Goal: Transaction & Acquisition: Purchase product/service

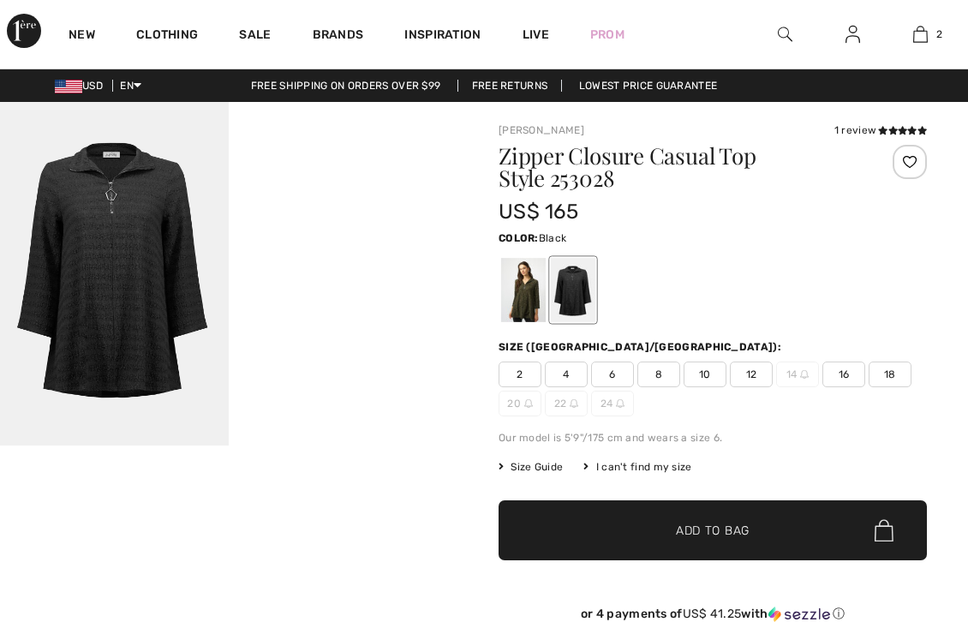
checkbox input "true"
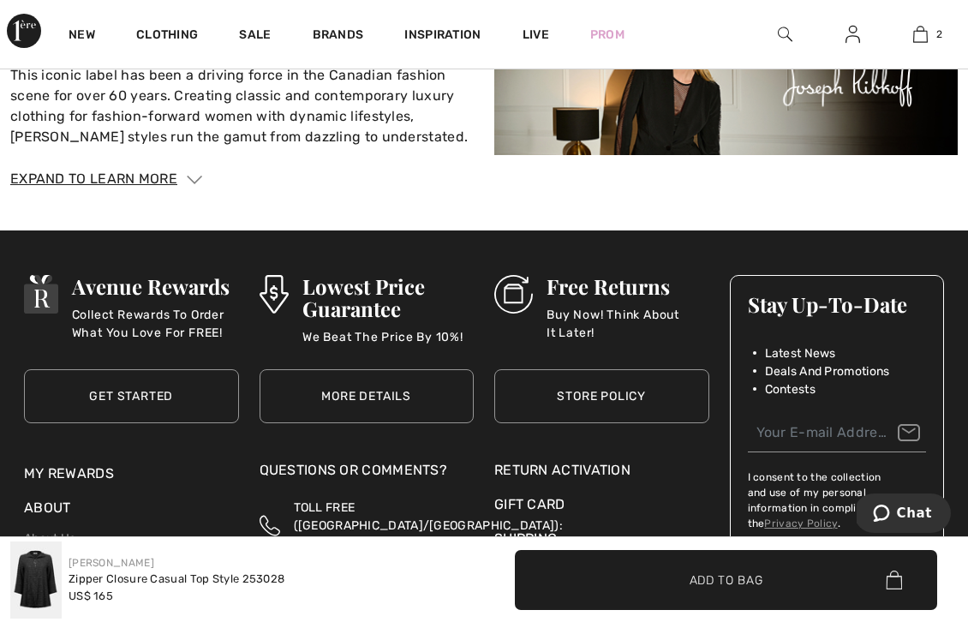
scroll to position [3001, 0]
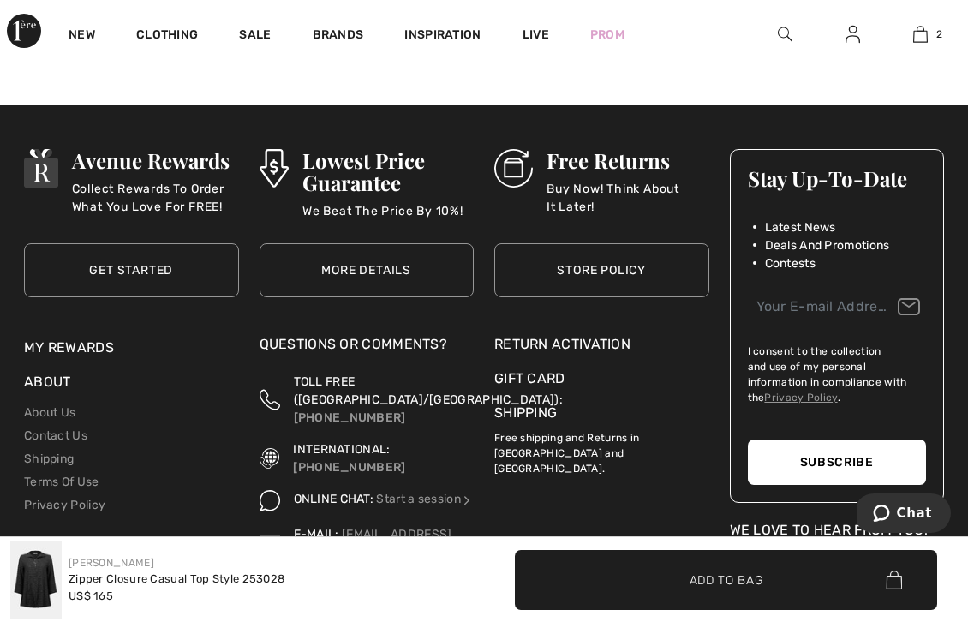
click at [63, 341] on link "My Rewards" at bounding box center [69, 347] width 90 height 16
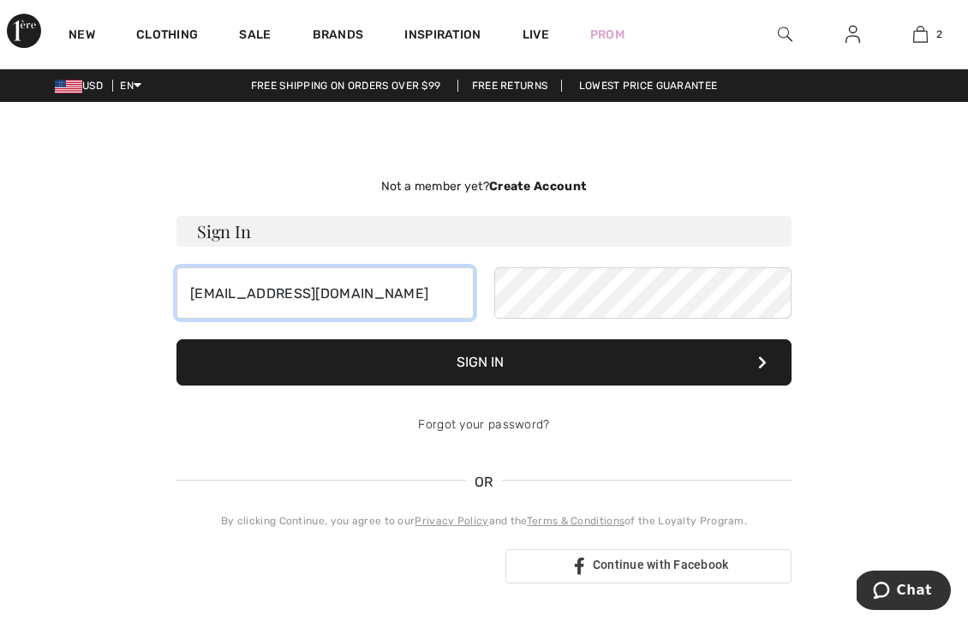
type input "[EMAIL_ADDRESS][DOMAIN_NAME]"
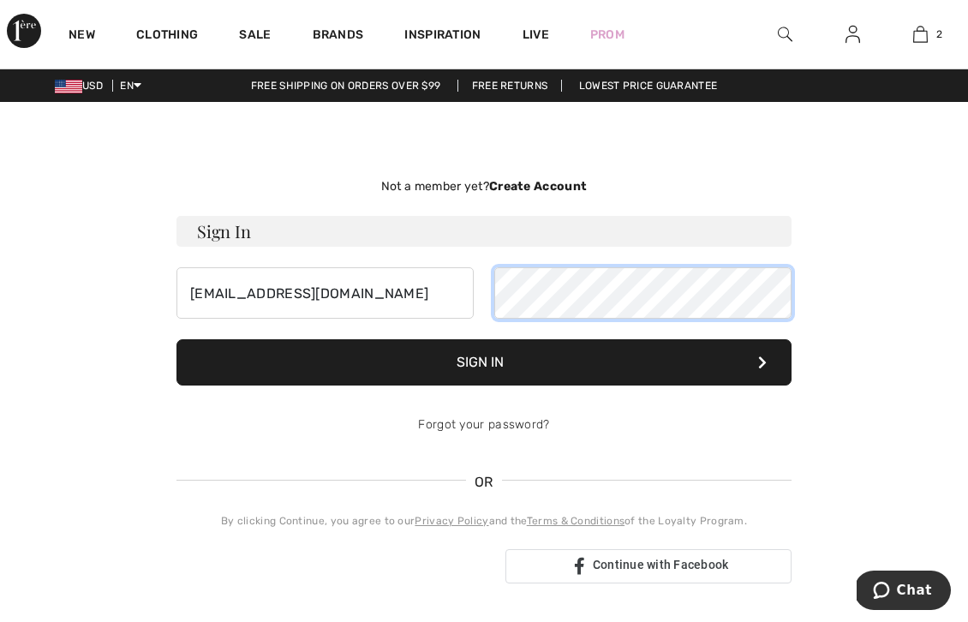
scroll to position [3, 0]
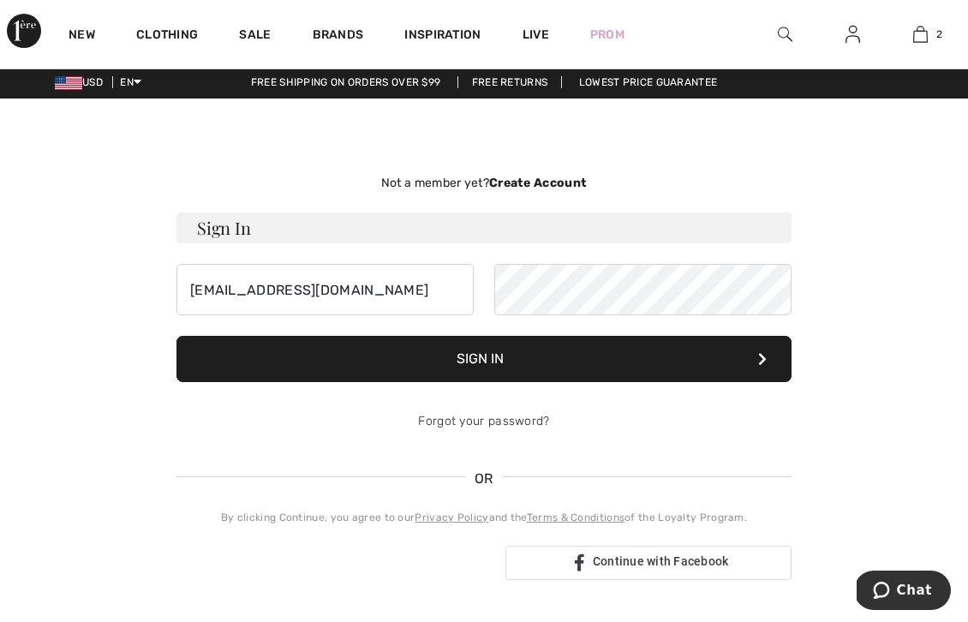
click at [487, 351] on button "Sign In" at bounding box center [483, 359] width 615 height 46
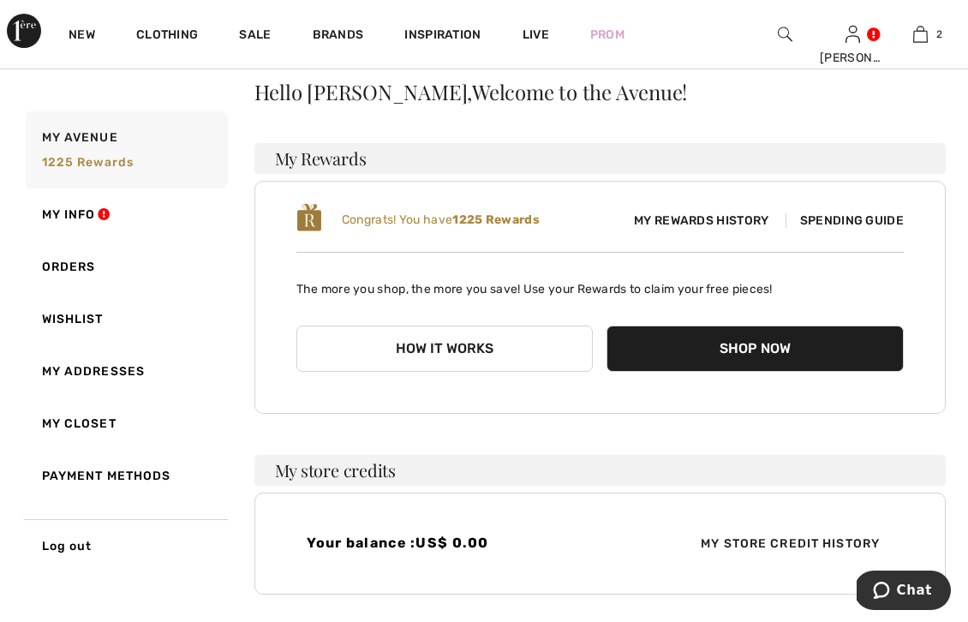
scroll to position [43, 0]
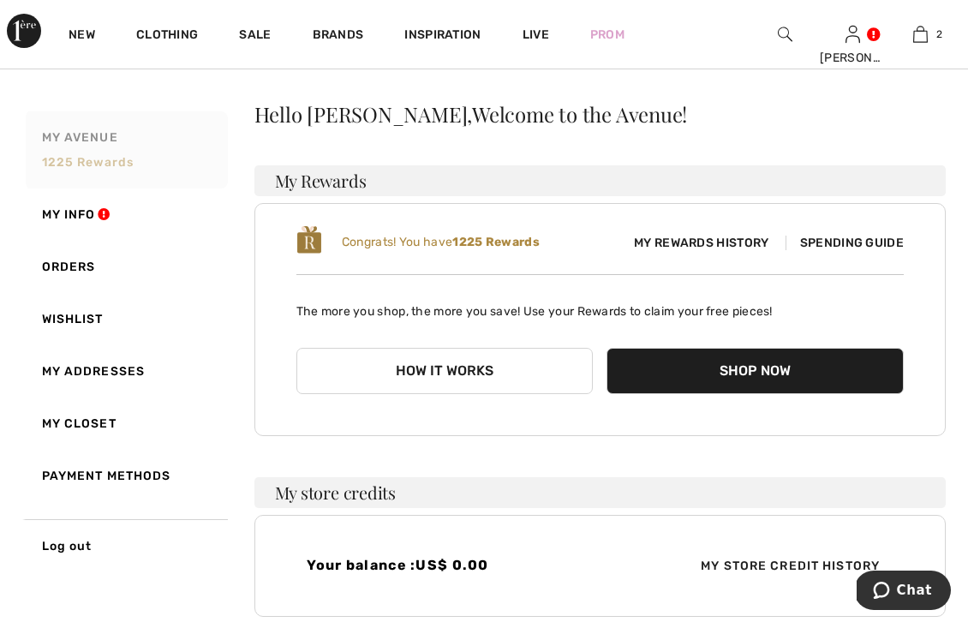
click at [81, 160] on span "1225 rewards" at bounding box center [88, 162] width 92 height 15
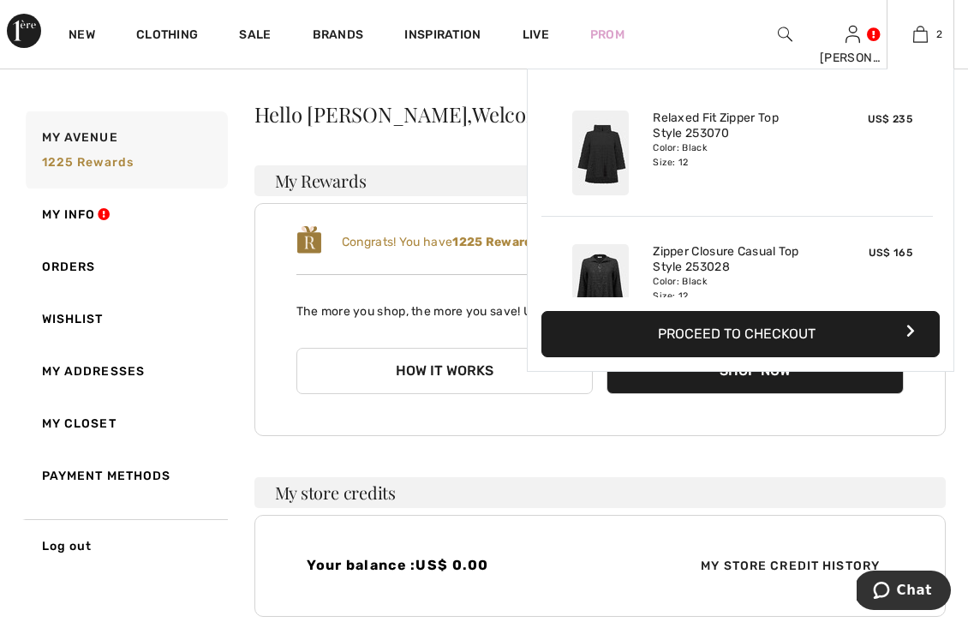
click at [739, 322] on button "Proceed to Checkout" at bounding box center [740, 334] width 398 height 46
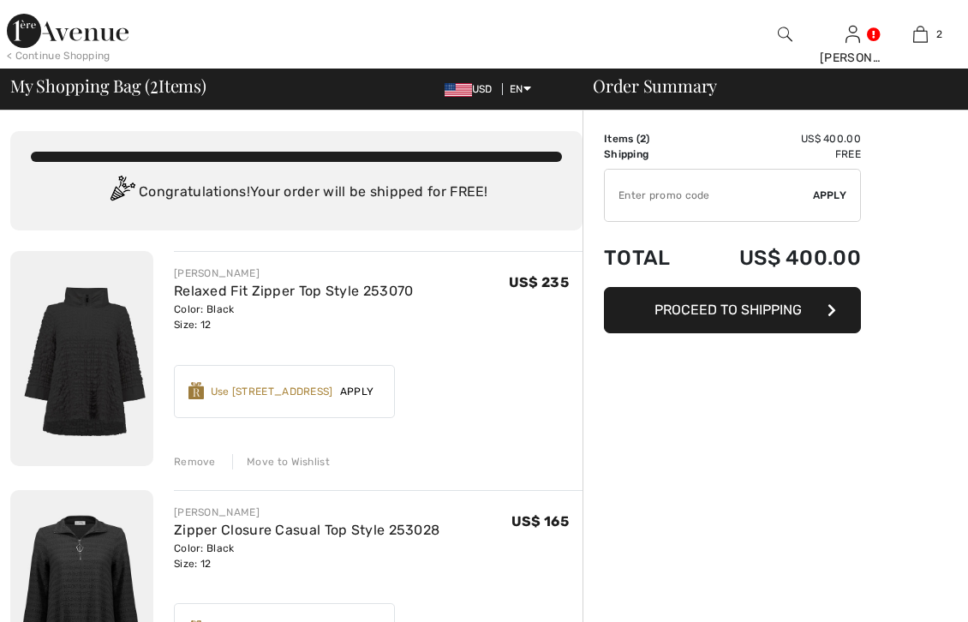
checkbox input "true"
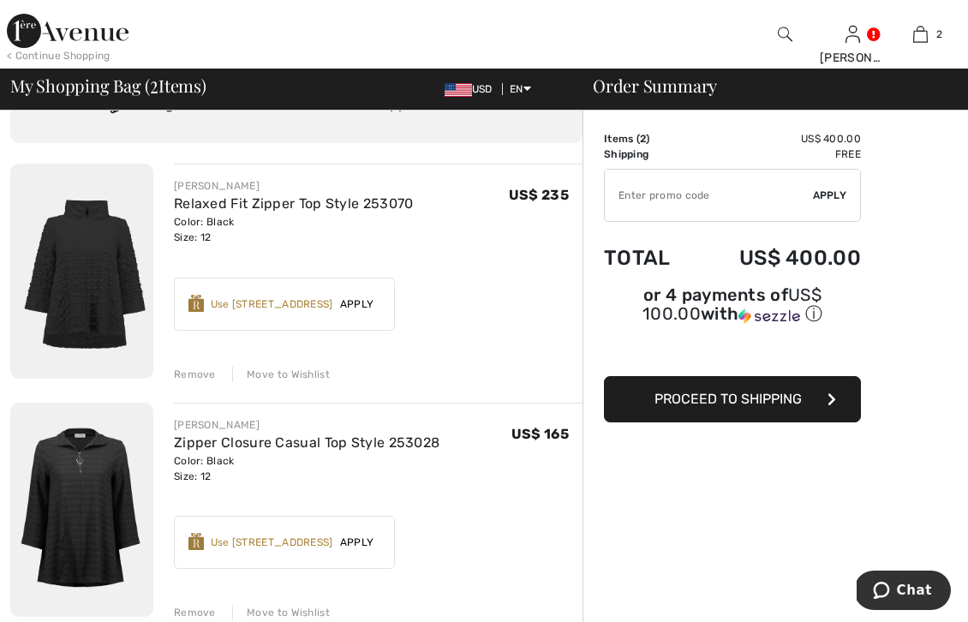
scroll to position [74, 0]
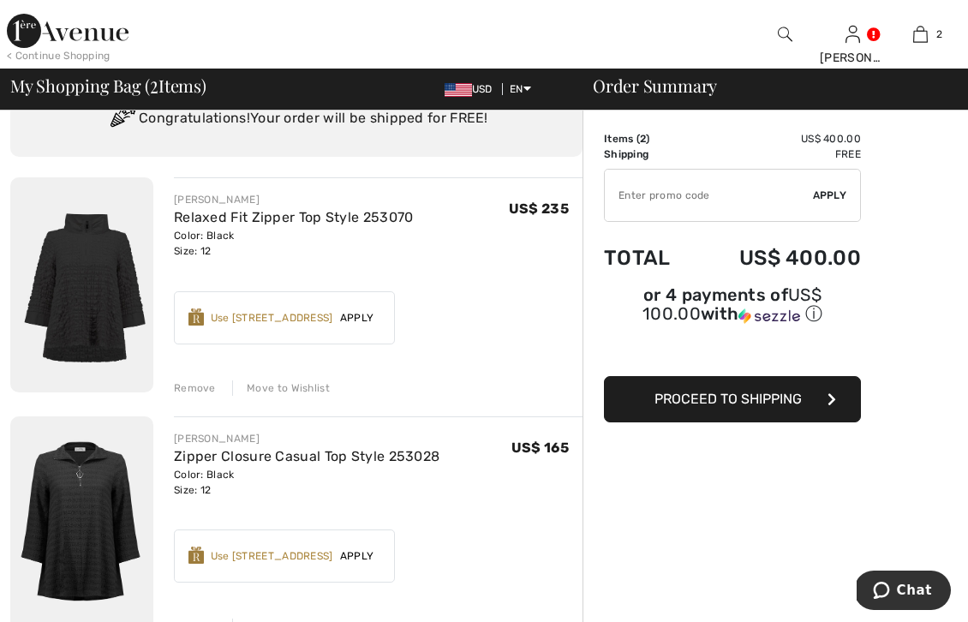
click at [257, 320] on div "Use [STREET_ADDRESS]" at bounding box center [272, 317] width 122 height 15
